Goal: Transaction & Acquisition: Subscribe to service/newsletter

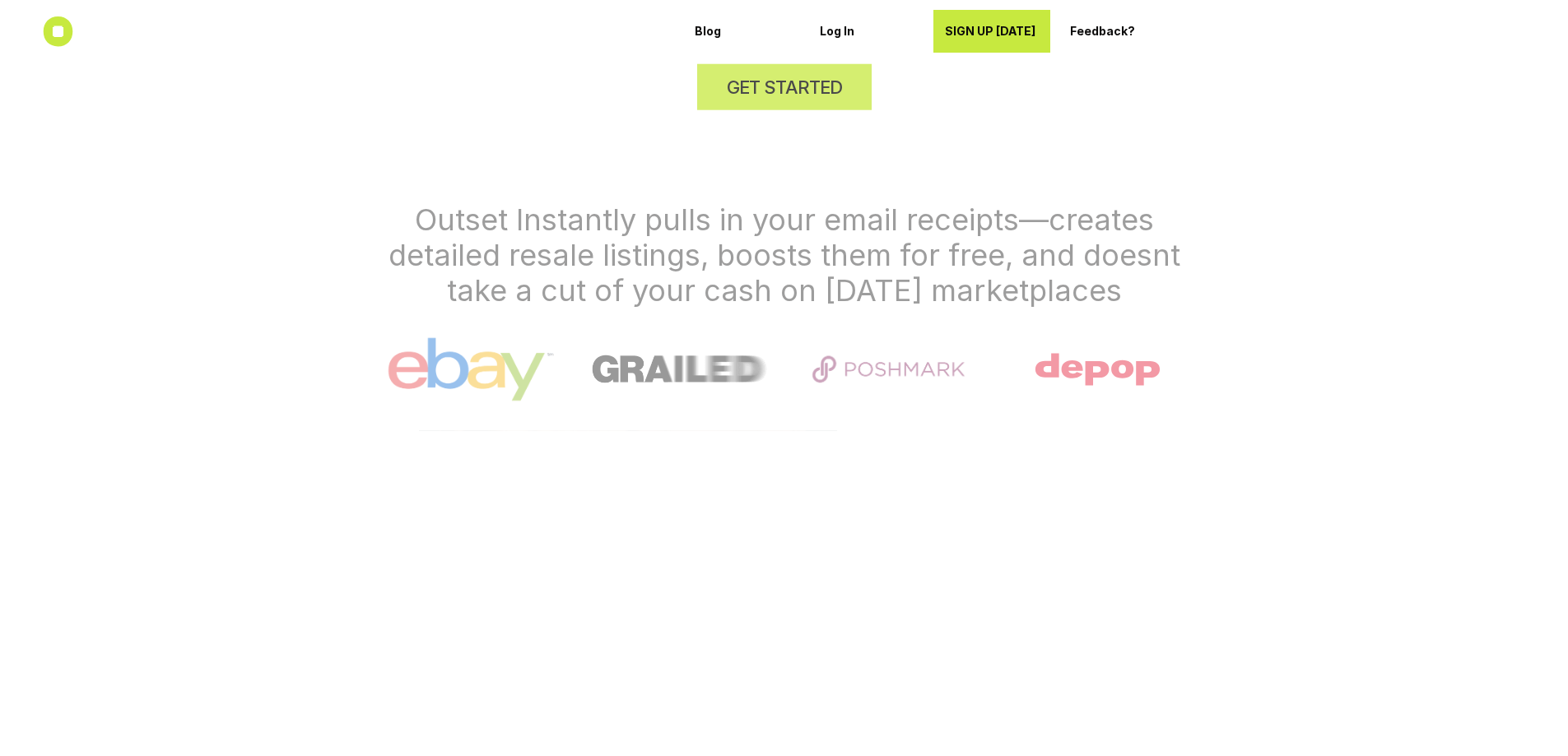
scroll to position [802, 0]
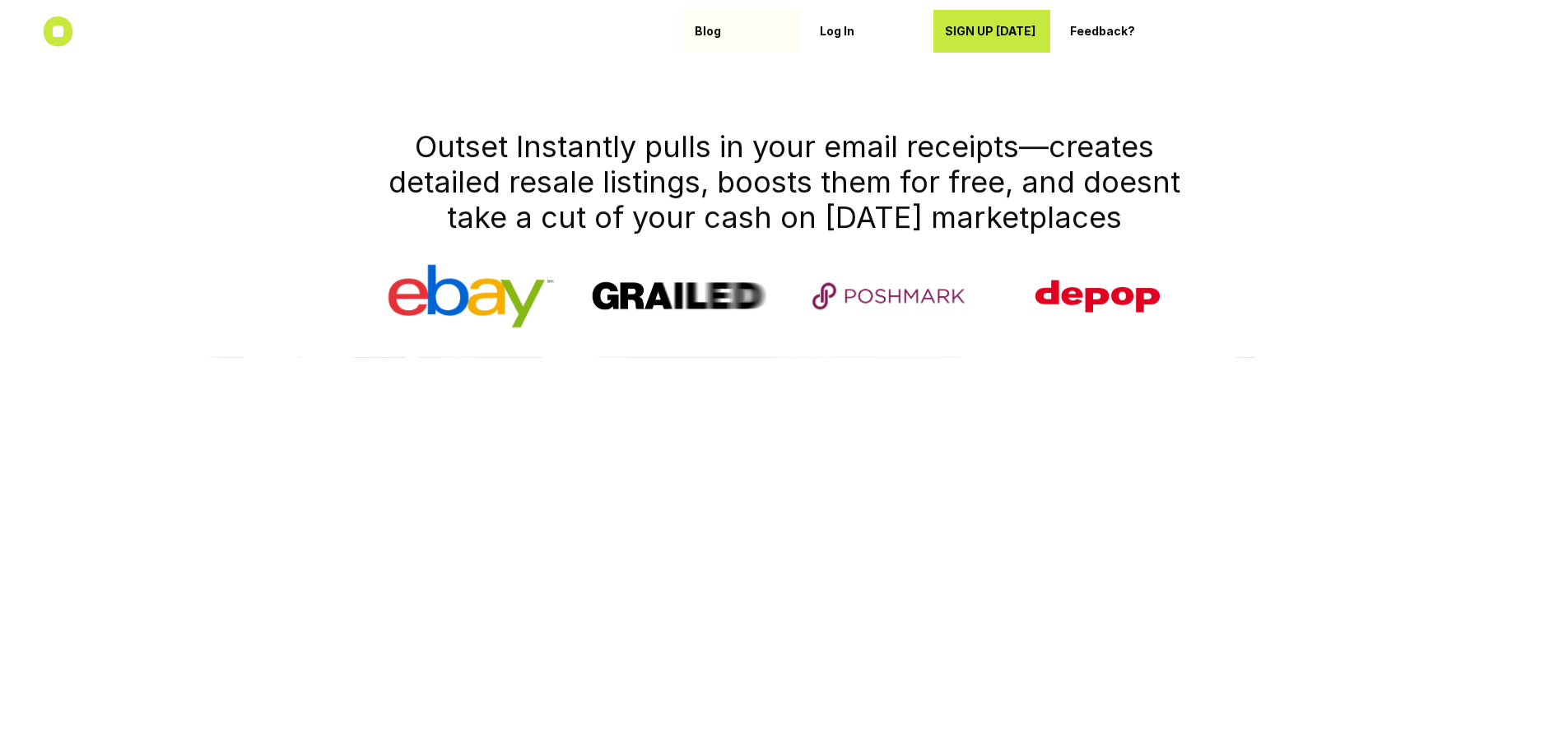
click at [717, 39] on div "Blog" at bounding box center [742, 31] width 94 height 26
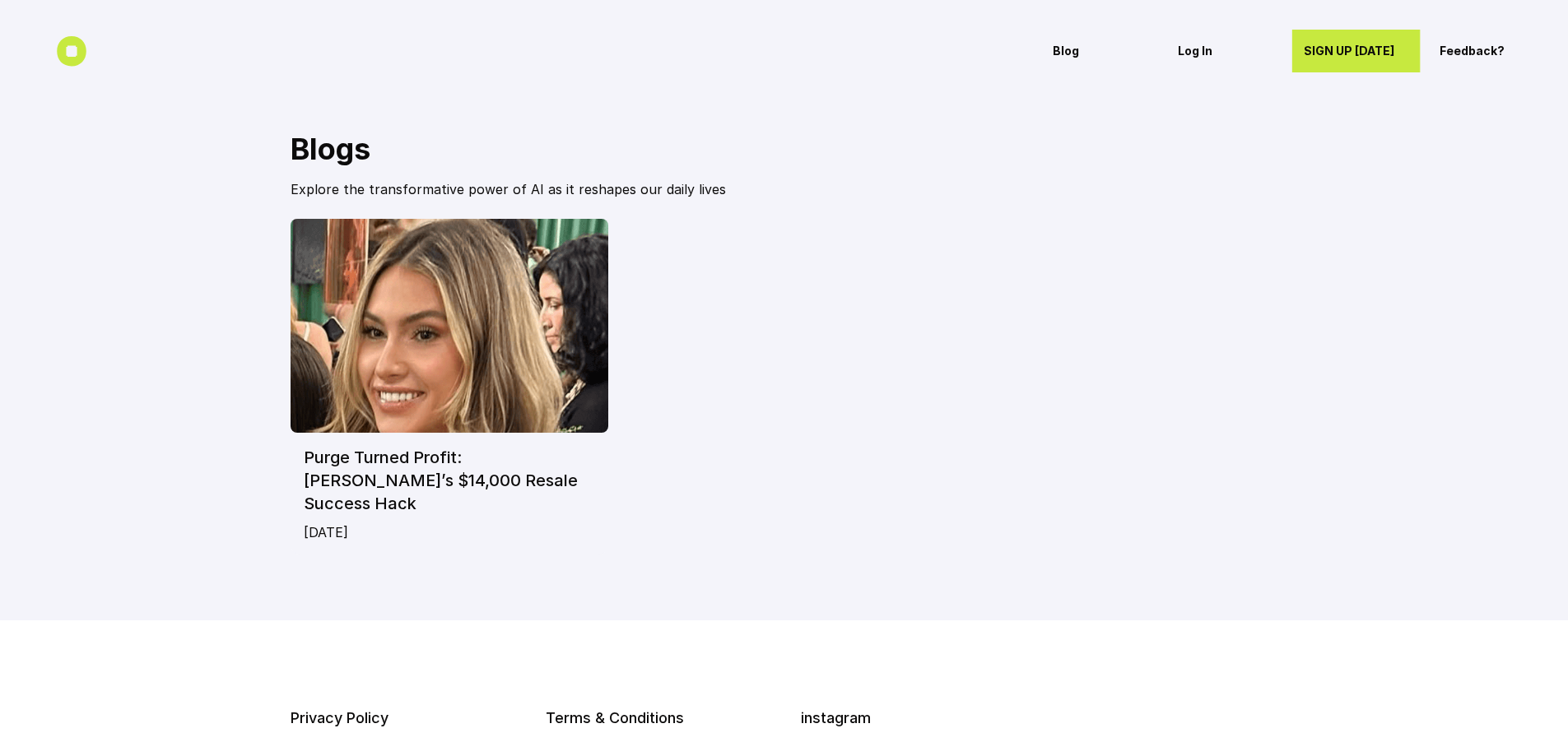
click at [1321, 60] on div "SIGN UP [DATE]" at bounding box center [1356, 50] width 107 height 26
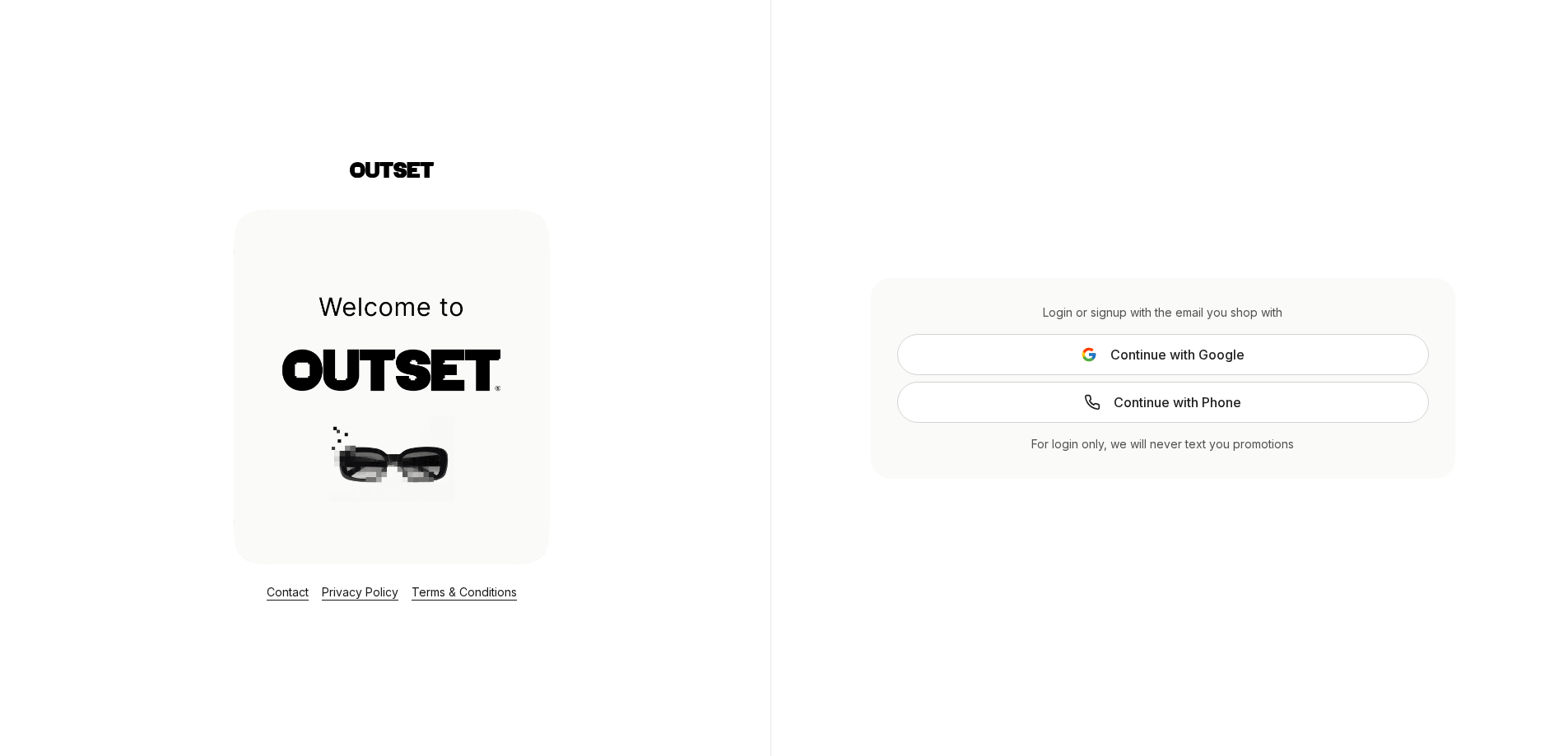
scroll to position [9, 0]
